Goal: Information Seeking & Learning: Learn about a topic

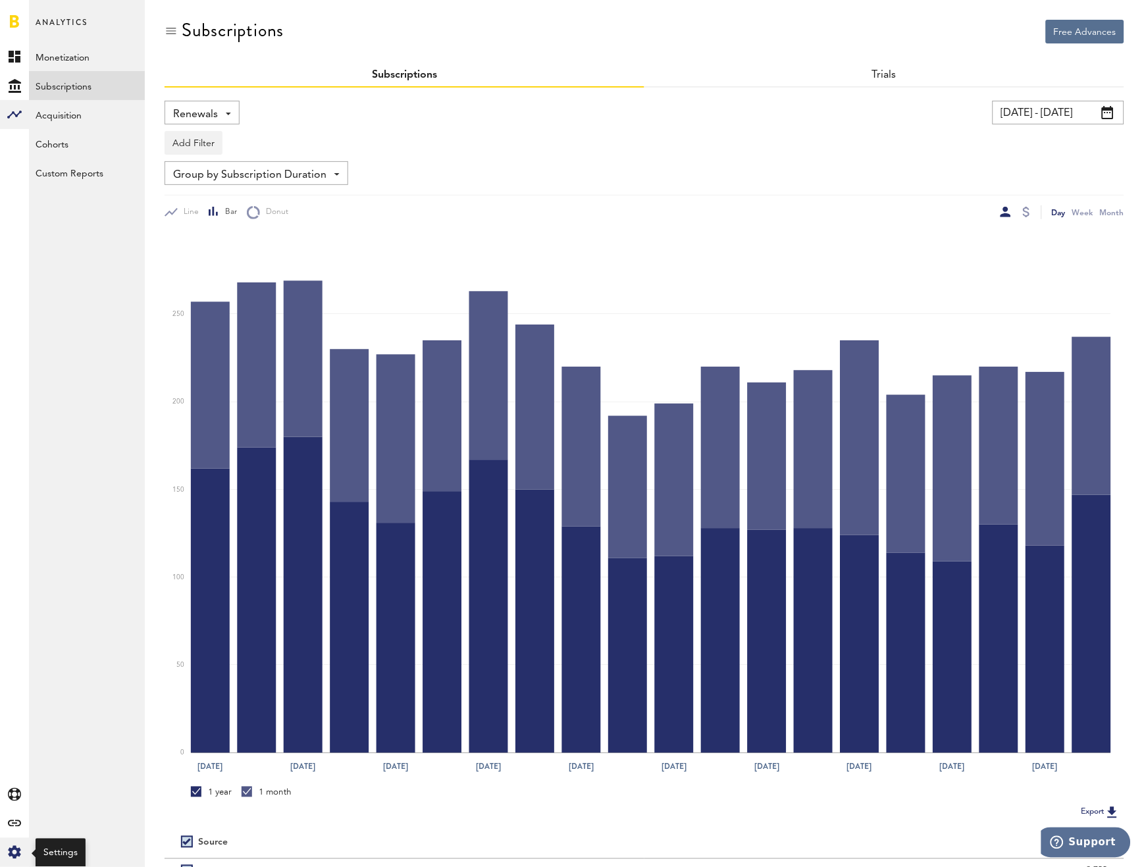
click at [20, 846] on icon "Created with Sketch." at bounding box center [14, 852] width 13 height 13
click at [49, 201] on div "Log Out" at bounding box center [87, 199] width 116 height 24
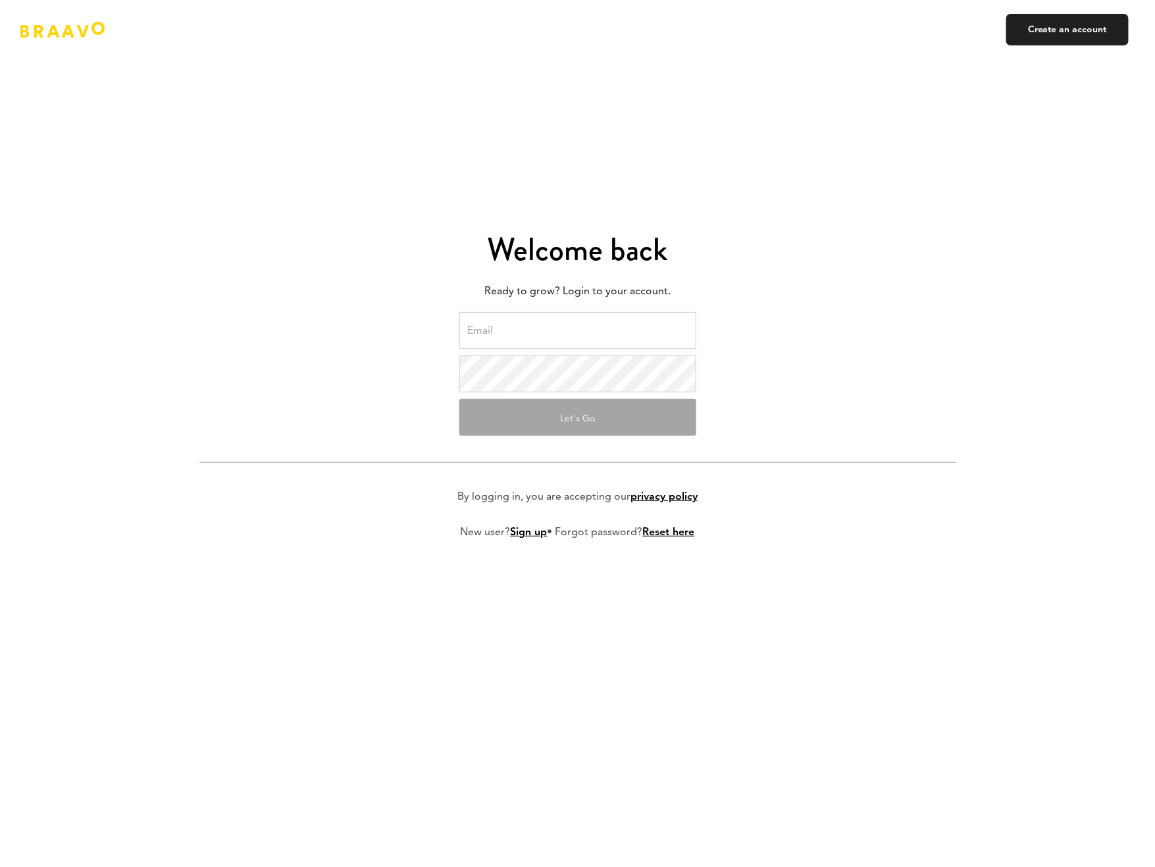
click at [640, 327] on input "email" at bounding box center [577, 330] width 237 height 37
type input "haris@swingu.com"
click at [816, 371] on form "haris@swingu.com Let's Go By logging in, you are accepting our privacy policy N…" at bounding box center [577, 436] width 757 height 248
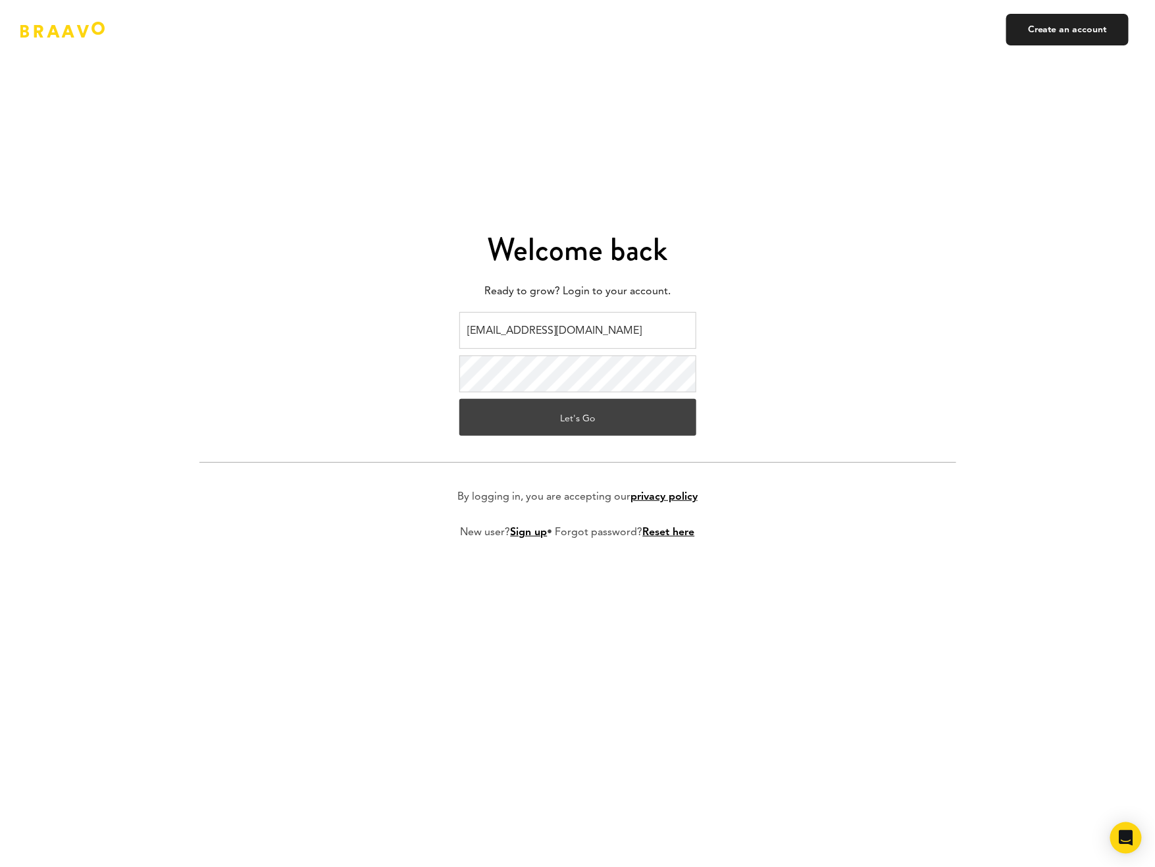
click at [631, 433] on button "Let's Go" at bounding box center [577, 417] width 237 height 37
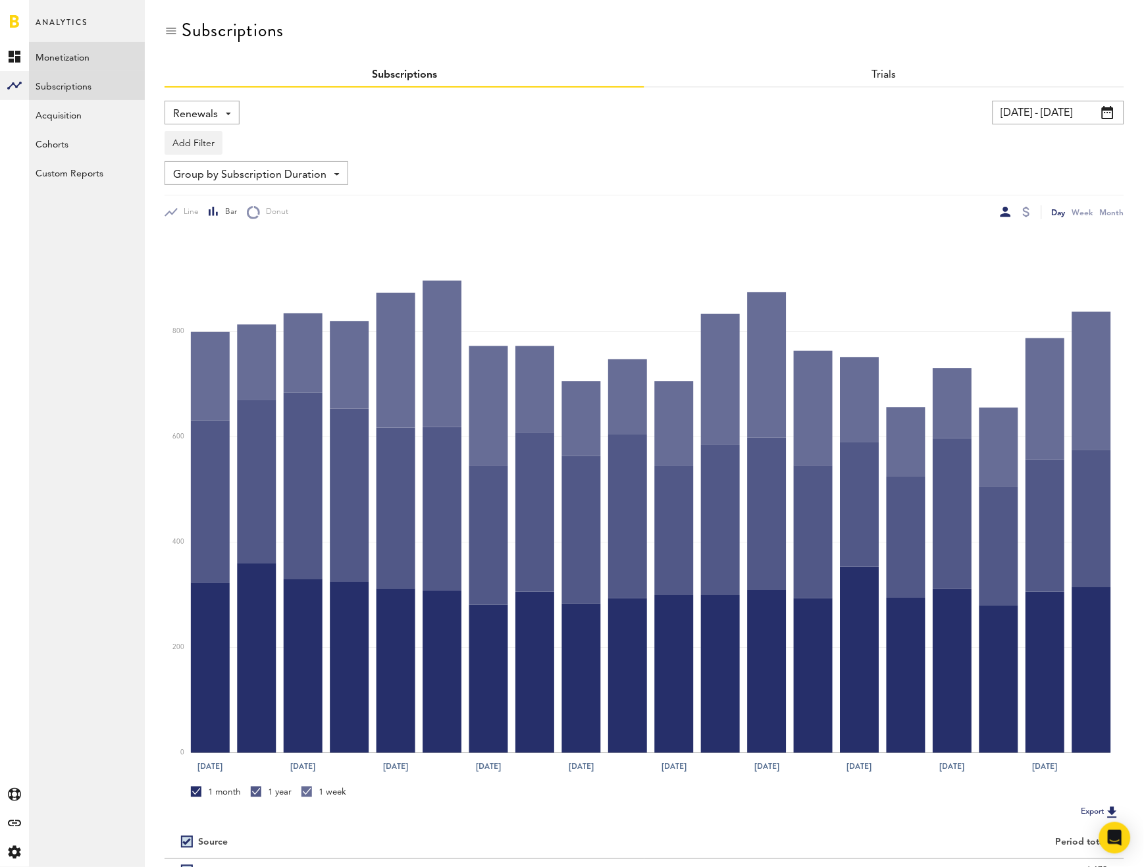
click at [107, 51] on link "Monetization" at bounding box center [87, 56] width 116 height 29
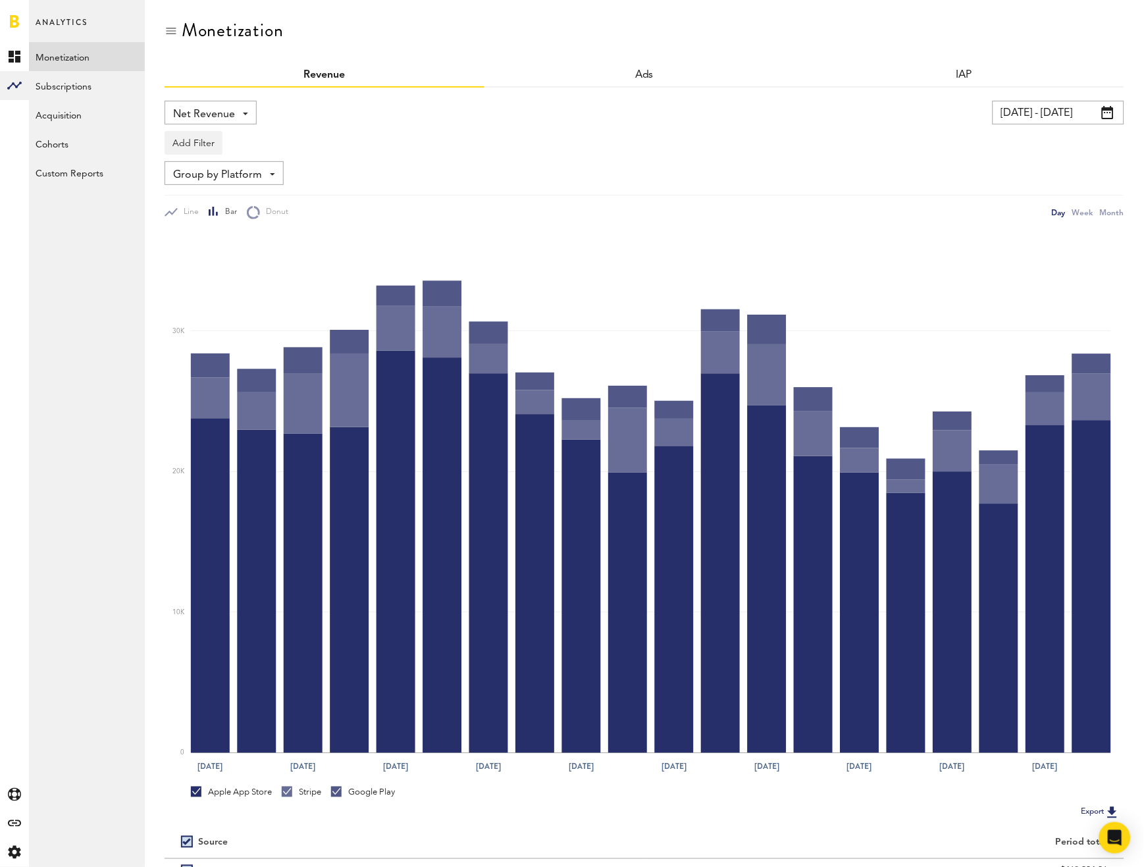
click at [205, 115] on span "Net Revenue" at bounding box center [204, 114] width 62 height 22
click at [216, 160] on span "Gross Revenue" at bounding box center [211, 167] width 66 height 22
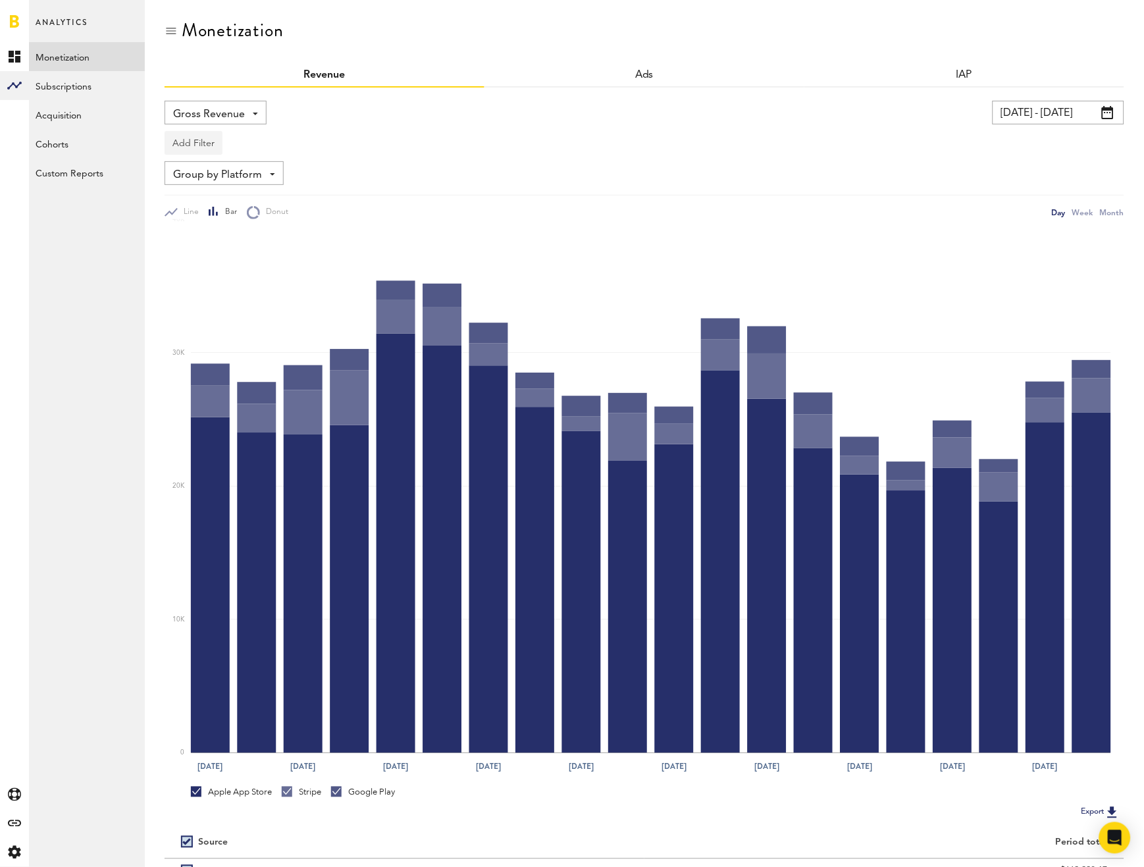
click at [213, 144] on button "Add Filter" at bounding box center [194, 143] width 58 height 24
click at [203, 207] on li "Apps" at bounding box center [214, 201] width 84 height 24
click at [207, 142] on div "Apps" at bounding box center [212, 145] width 57 height 22
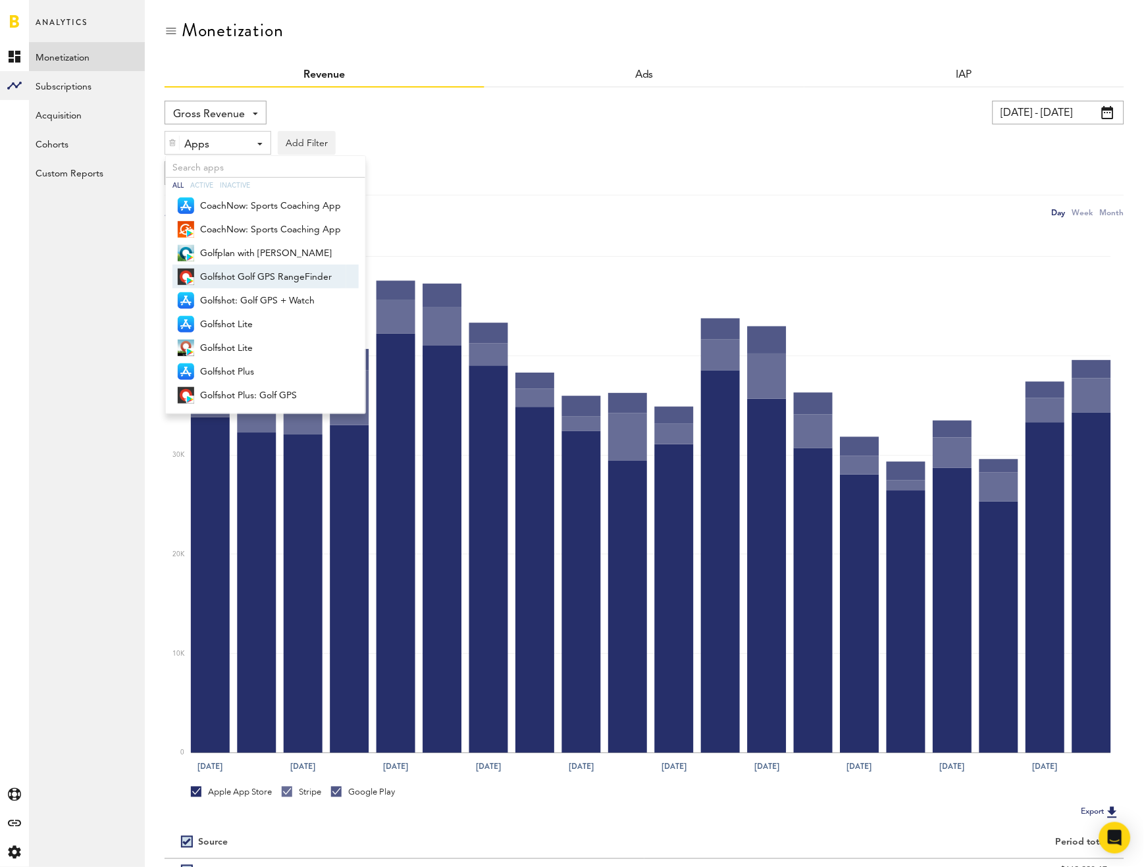
click at [236, 269] on span "Golfshot Golf GPS RangeFinder" at bounding box center [270, 277] width 141 height 22
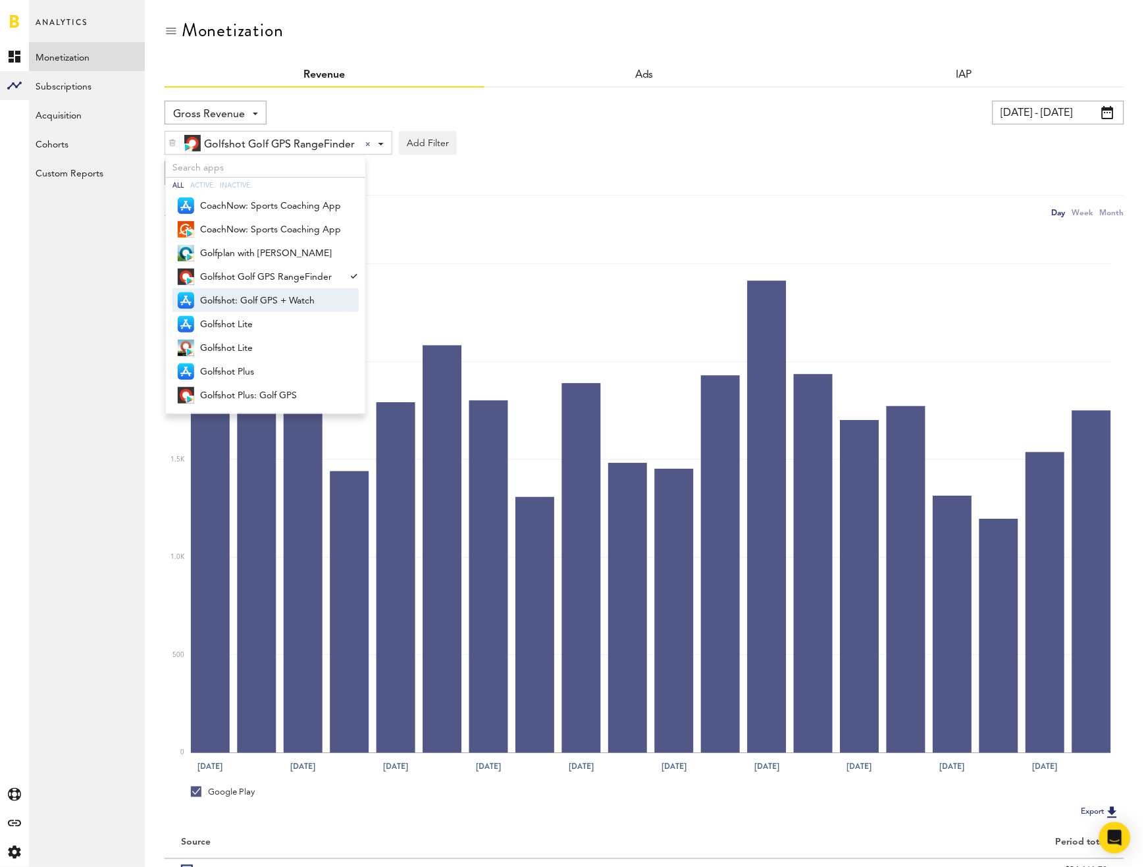
click at [236, 290] on span "Golfshot: Golf GPS + Watch" at bounding box center [270, 301] width 141 height 22
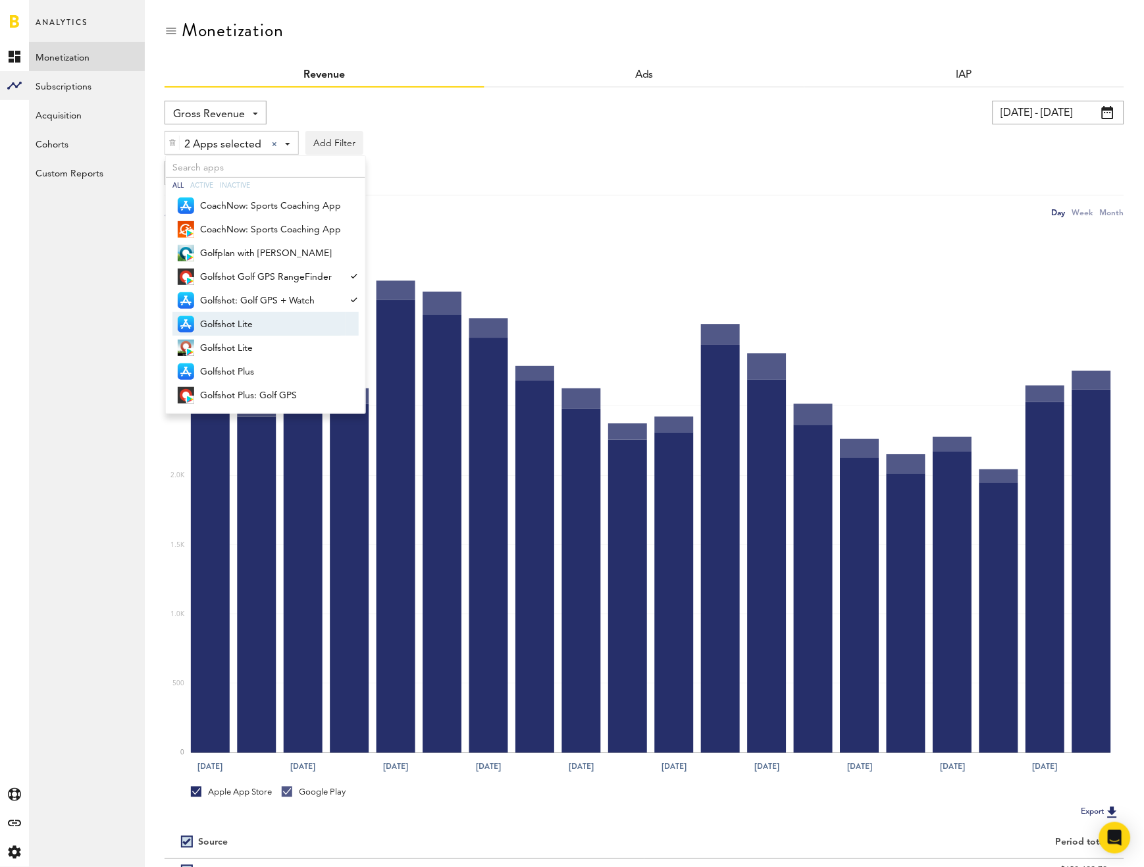
click at [229, 322] on span "Golfshot Lite" at bounding box center [270, 324] width 141 height 22
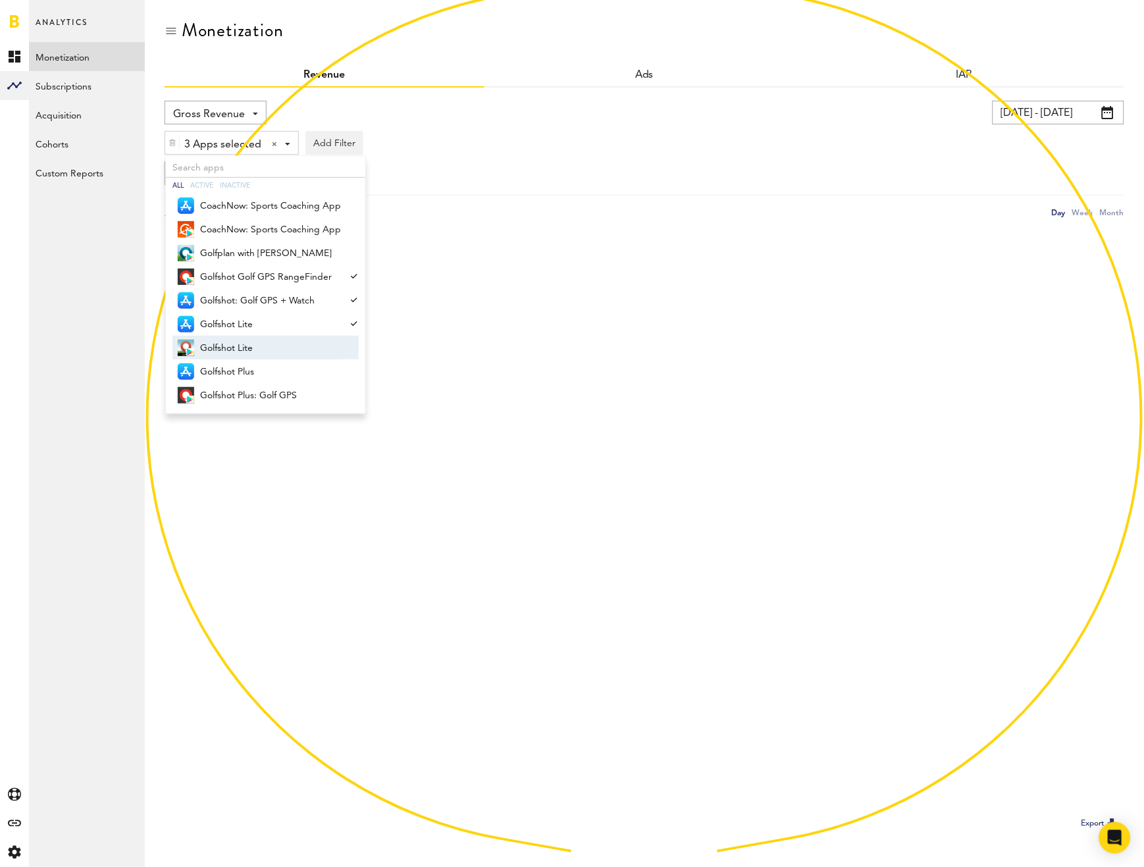
click at [231, 346] on span "Golfshot Lite" at bounding box center [270, 348] width 141 height 22
click at [216, 247] on span "Golfplan with [PERSON_NAME]" at bounding box center [270, 253] width 141 height 22
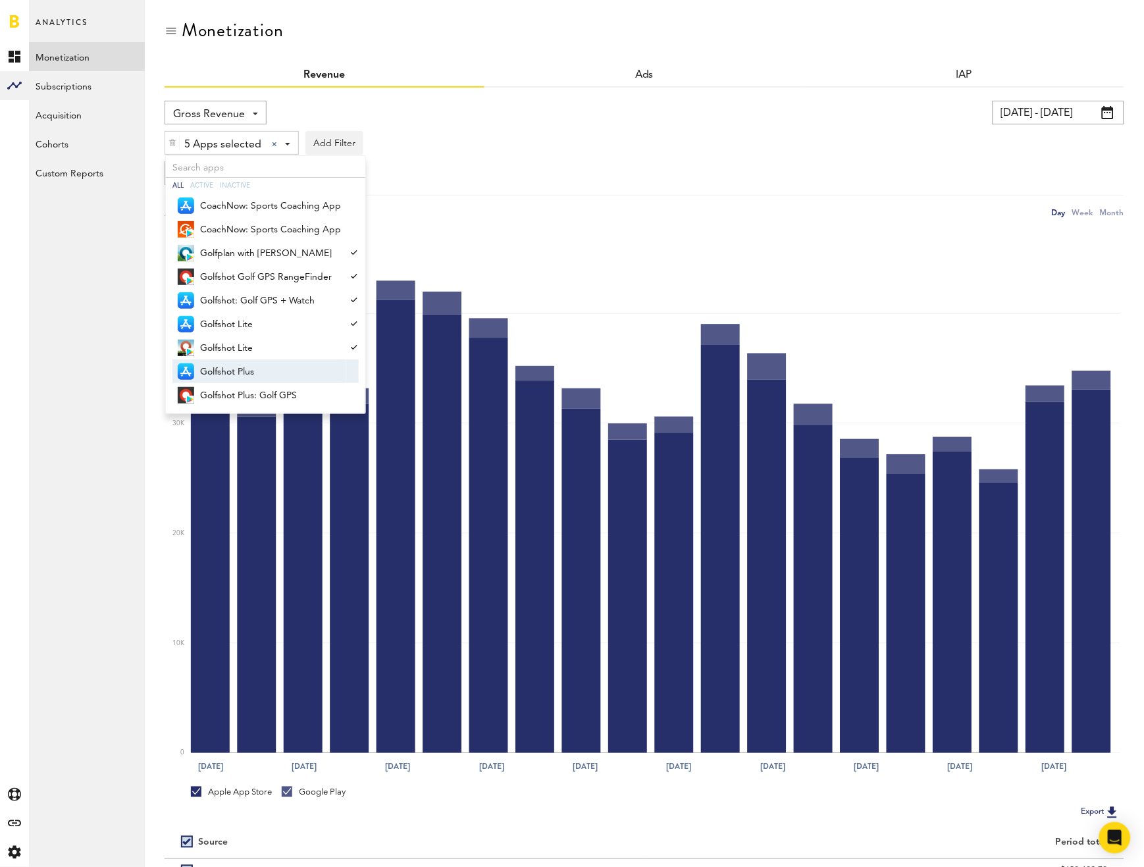
click at [257, 367] on span "Golfshot Plus" at bounding box center [270, 372] width 141 height 22
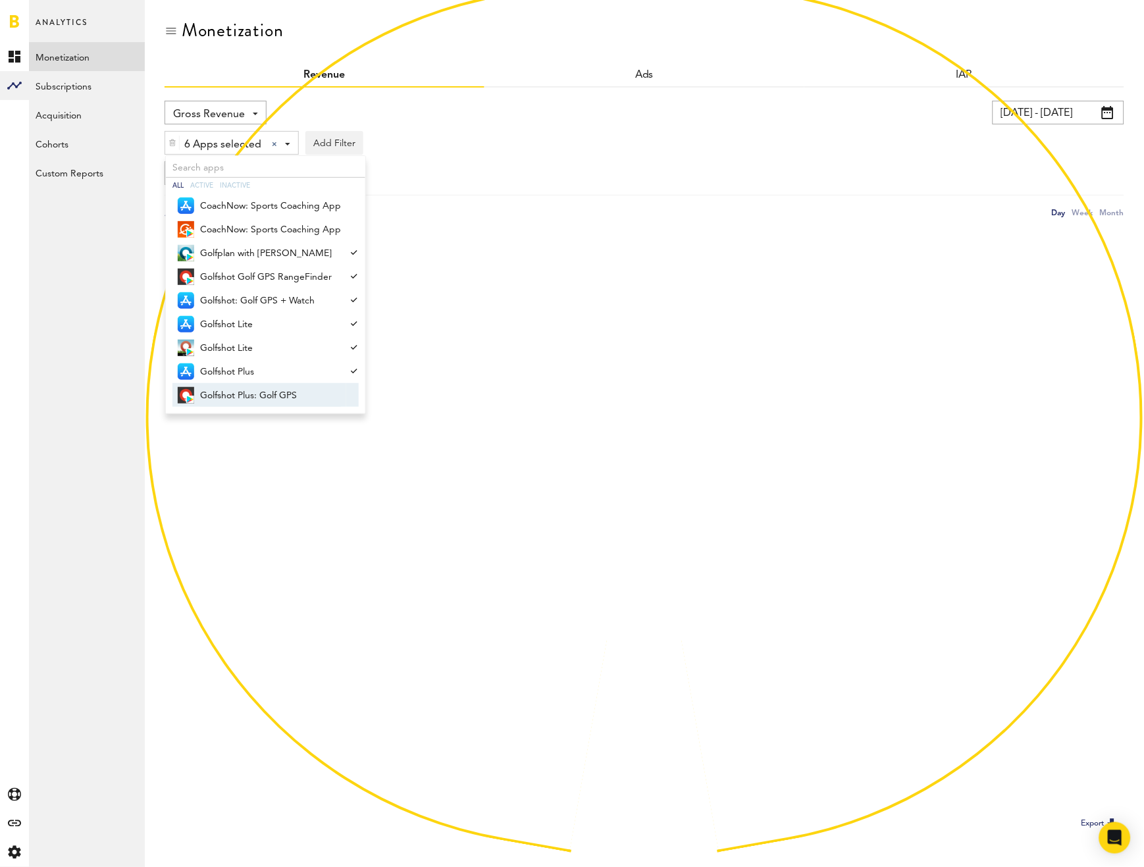
click at [258, 389] on span "Golfshot Plus: Golf GPS" at bounding box center [270, 395] width 141 height 22
click at [770, 145] on div "7 Apps selected 7 Apps selected All Active Inactive CoachNow: Sports Coaching A…" at bounding box center [645, 139] width 960 height 30
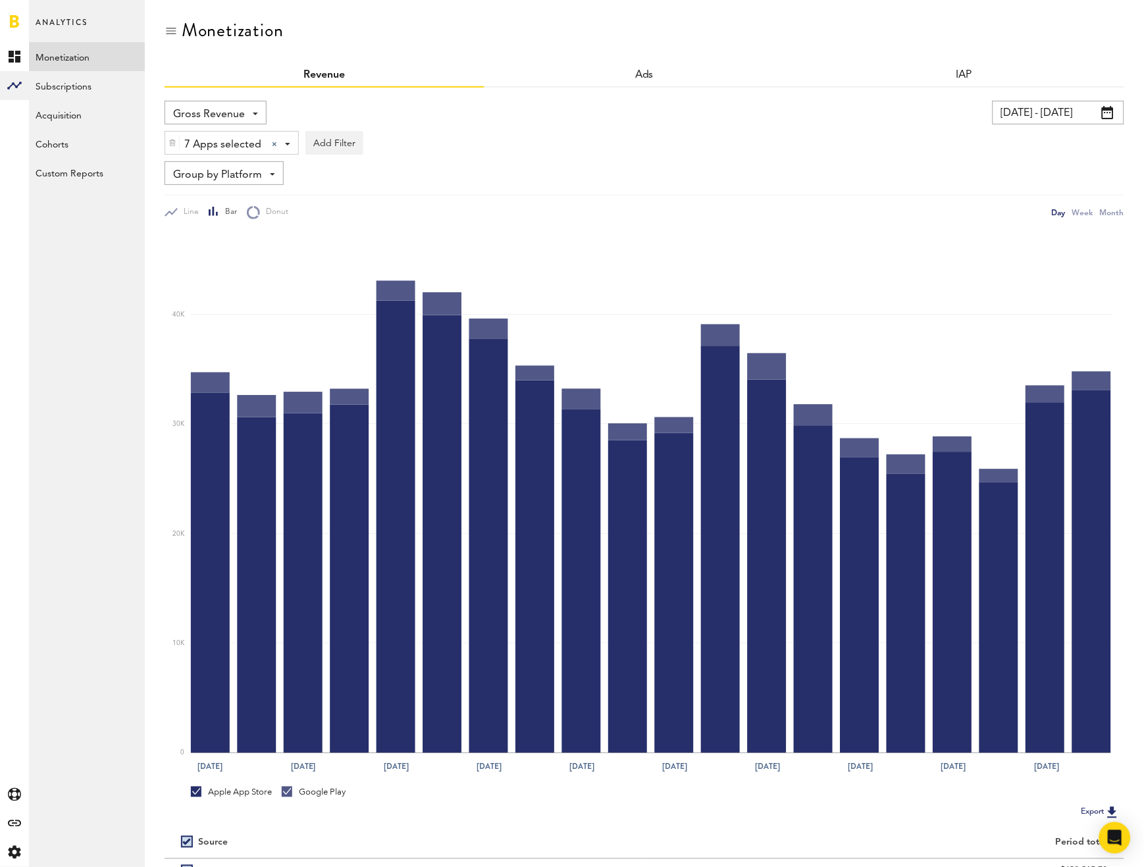
click at [1027, 107] on input "[DATE] - [DATE]" at bounding box center [1058, 113] width 132 height 24
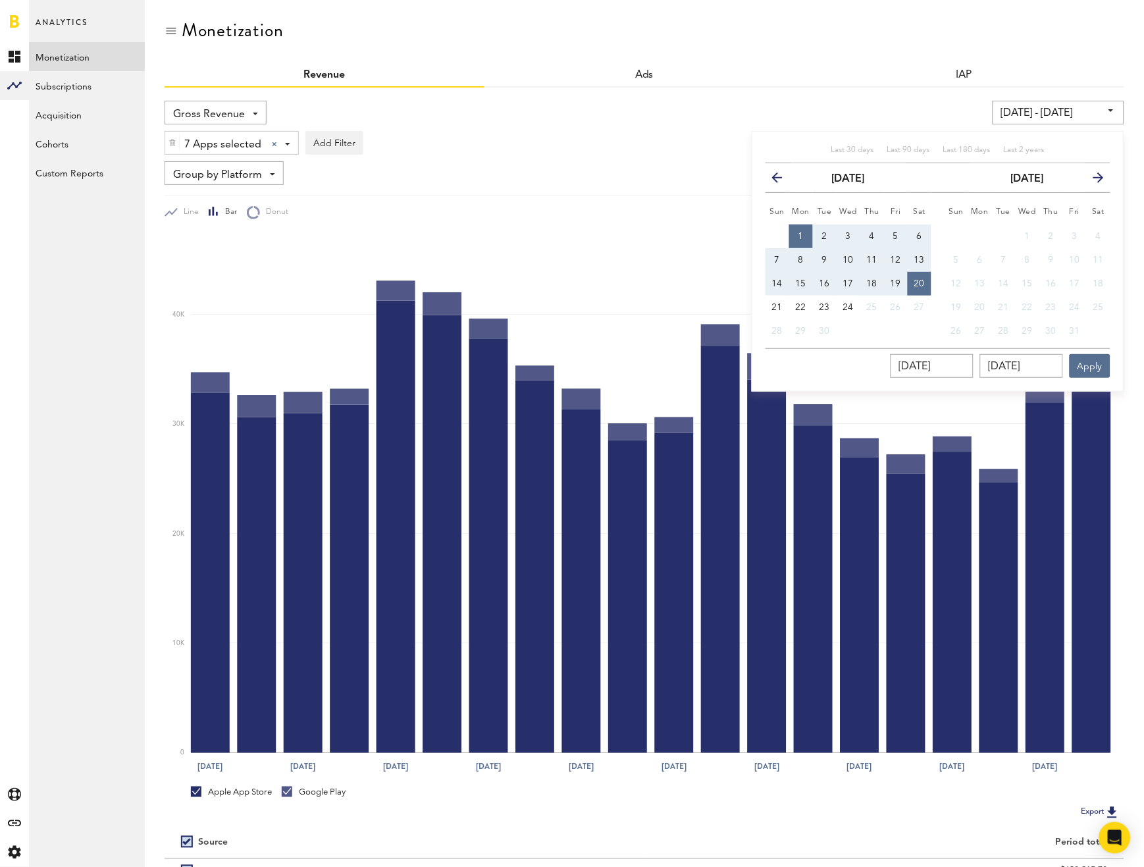
click at [806, 230] on button "1" at bounding box center [801, 236] width 24 height 24
type input "[DATE] - [DATE]"
type input "[DATE]"
click at [779, 303] on span "21" at bounding box center [777, 307] width 11 height 9
type input "[DATE] - [DATE]"
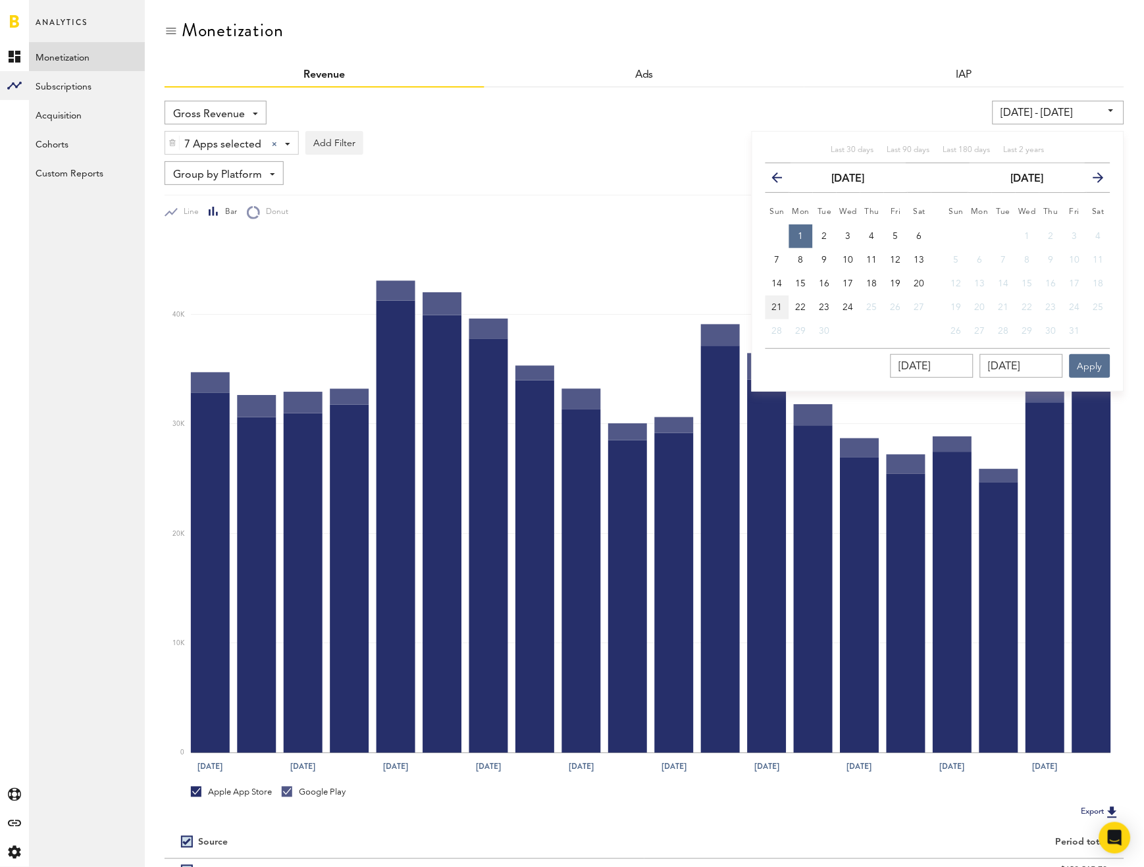
type input "[DATE]"
click at [1083, 362] on button "Apply" at bounding box center [1089, 366] width 41 height 24
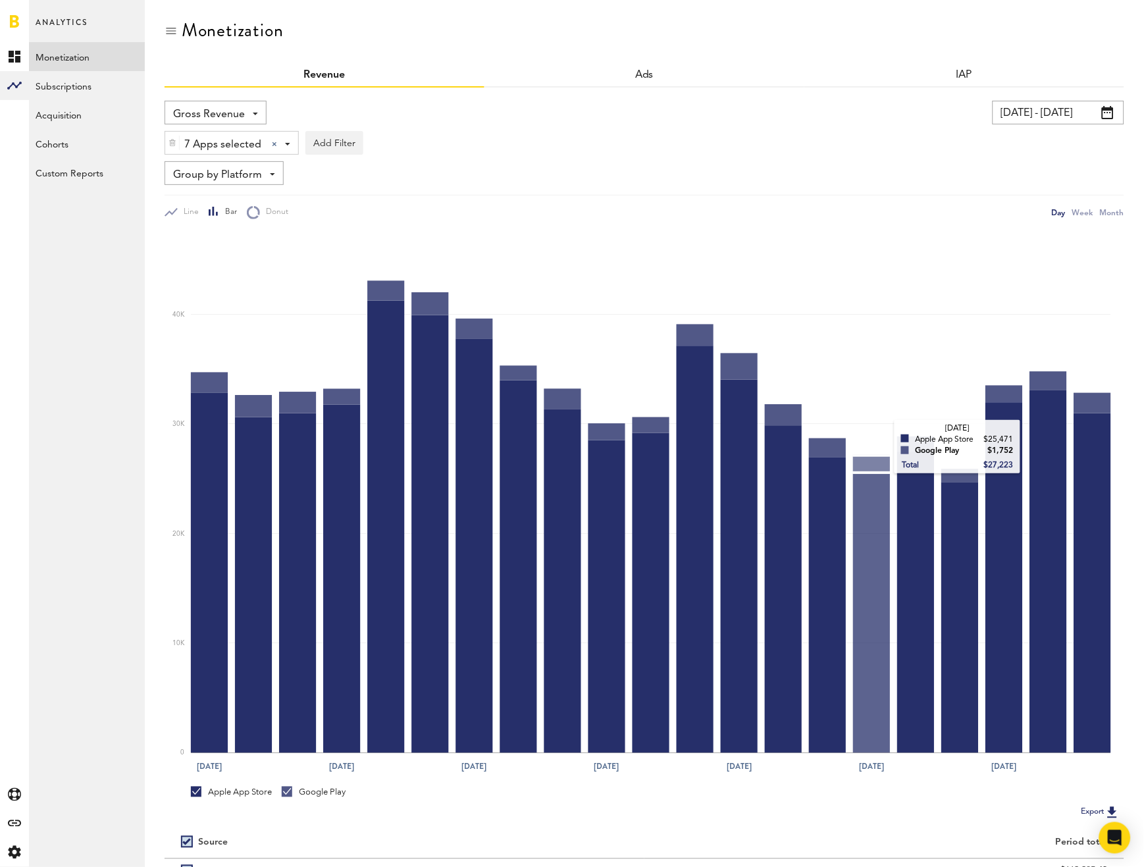
scroll to position [110, 0]
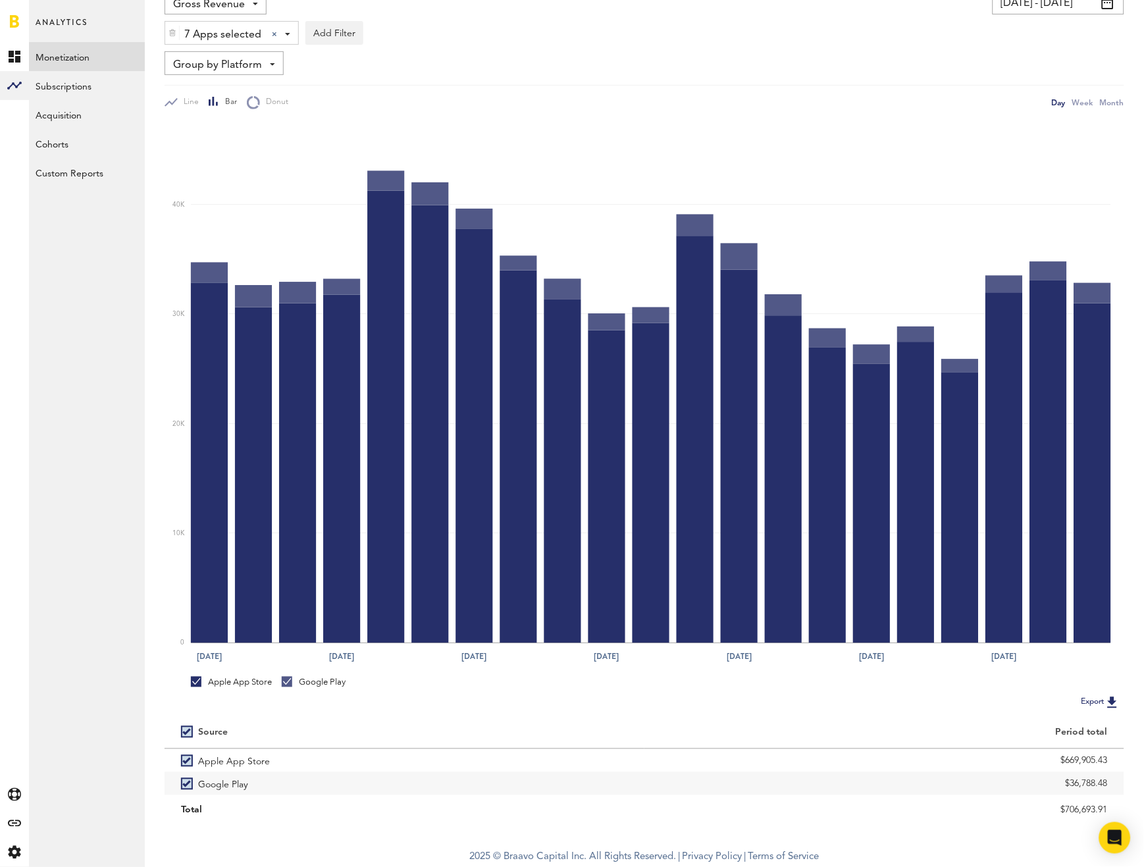
drag, startPoint x: 1043, startPoint y: 810, endPoint x: 1162, endPoint y: 815, distance: 118.6
click at [1143, 815] on html "Hello, [PERSON_NAME] Log Out Created with Sketch. Created with Sketch. Created …" at bounding box center [572, 378] width 1144 height 977
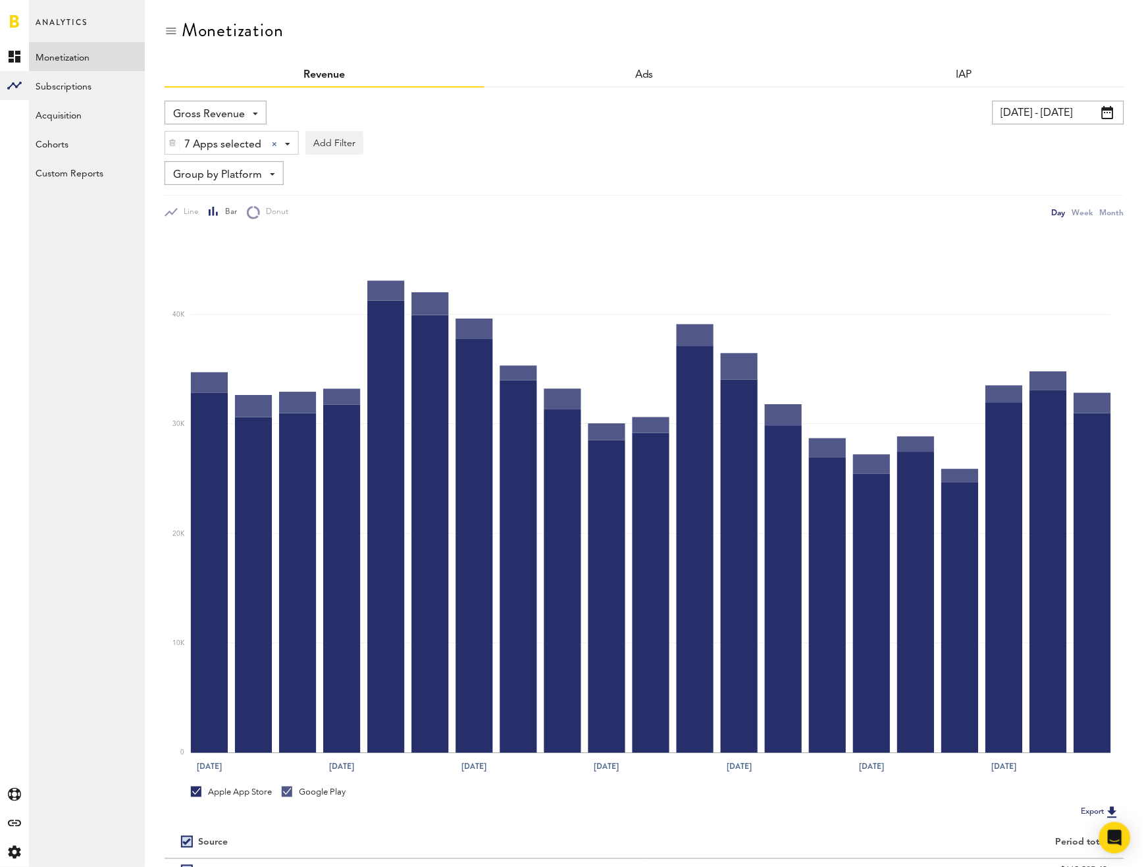
click at [171, 143] on img at bounding box center [172, 142] width 8 height 9
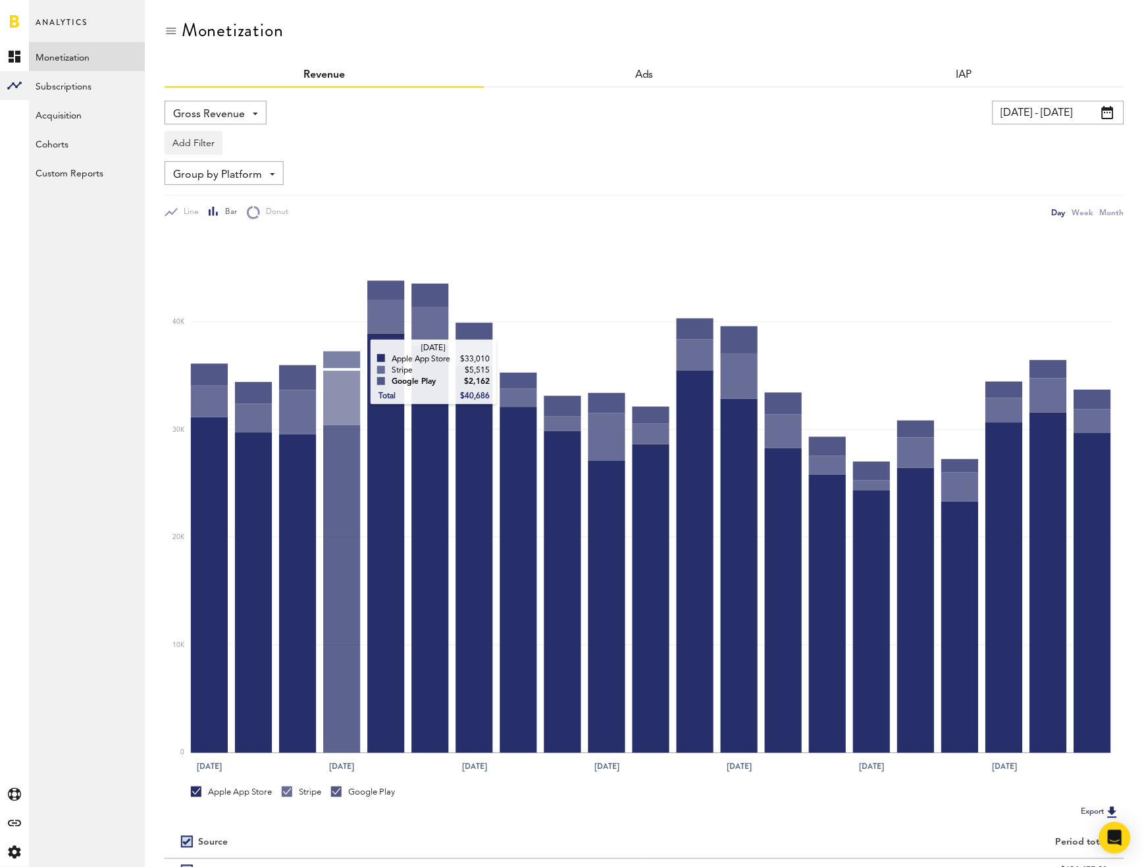
scroll to position [133, 0]
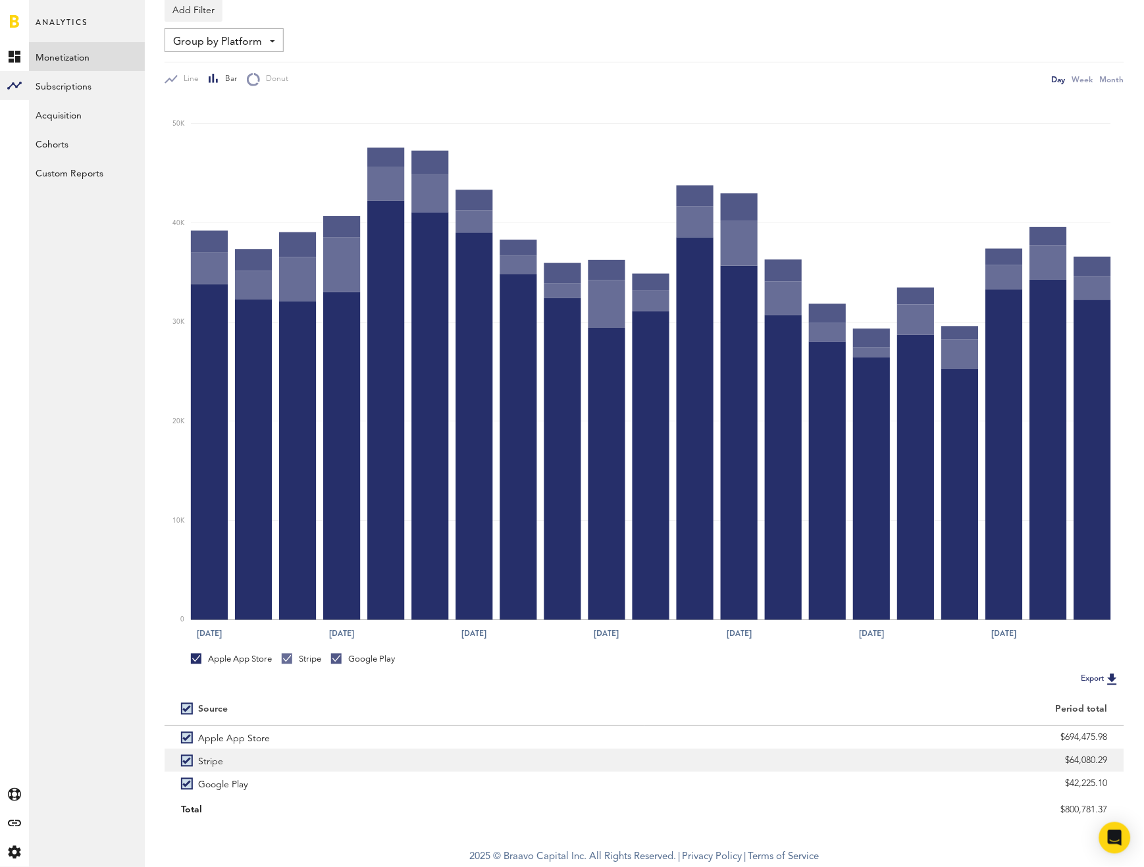
drag, startPoint x: 1027, startPoint y: 763, endPoint x: 1123, endPoint y: 765, distance: 96.1
click at [1123, 765] on div "$64,080.29" at bounding box center [884, 760] width 480 height 23
